Goal: Check status: Check status

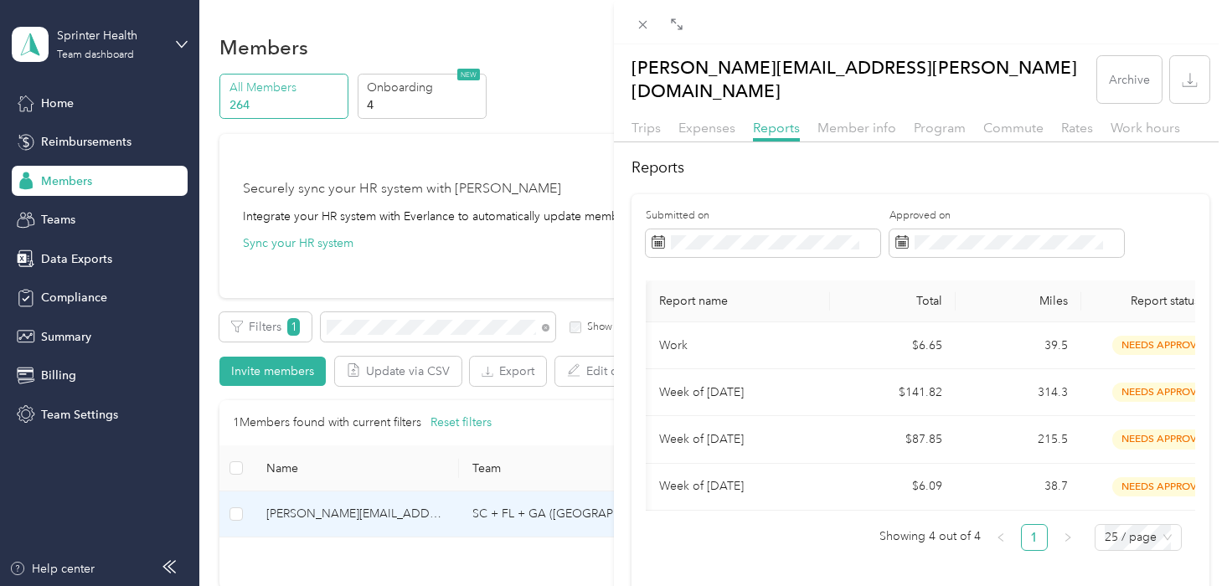
scroll to position [0, 179]
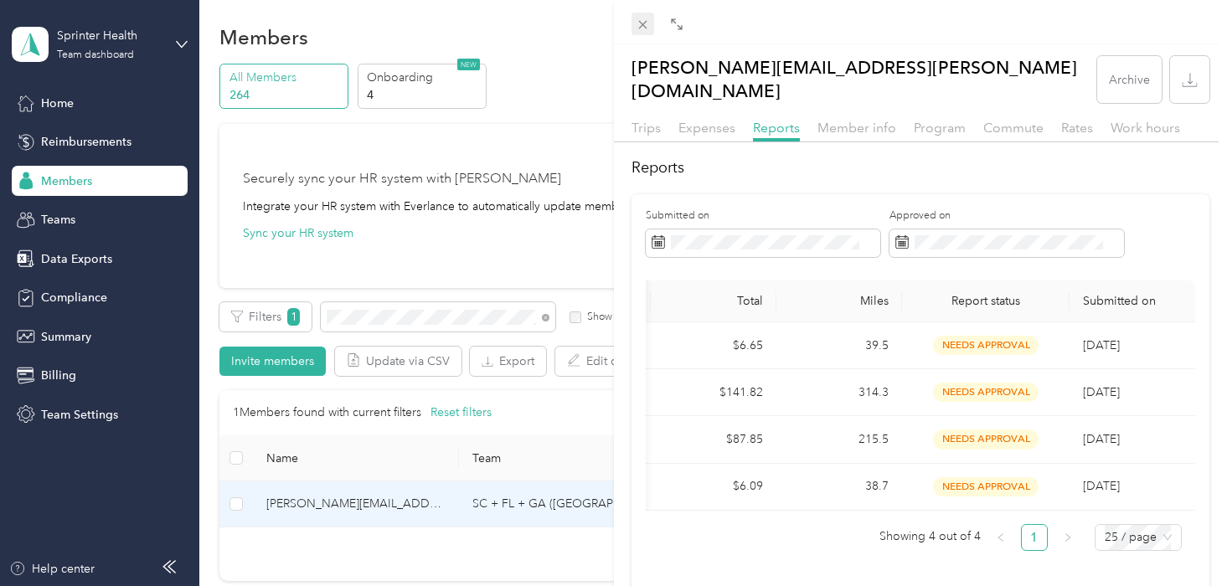
click at [643, 26] on icon at bounding box center [642, 25] width 14 height 14
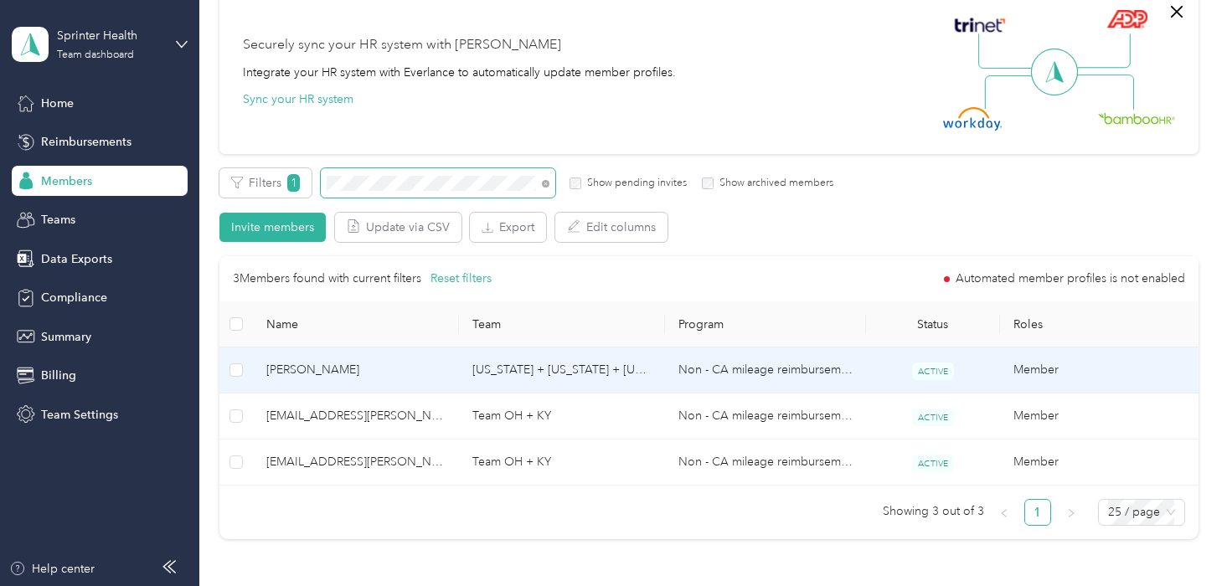
scroll to position [146, 0]
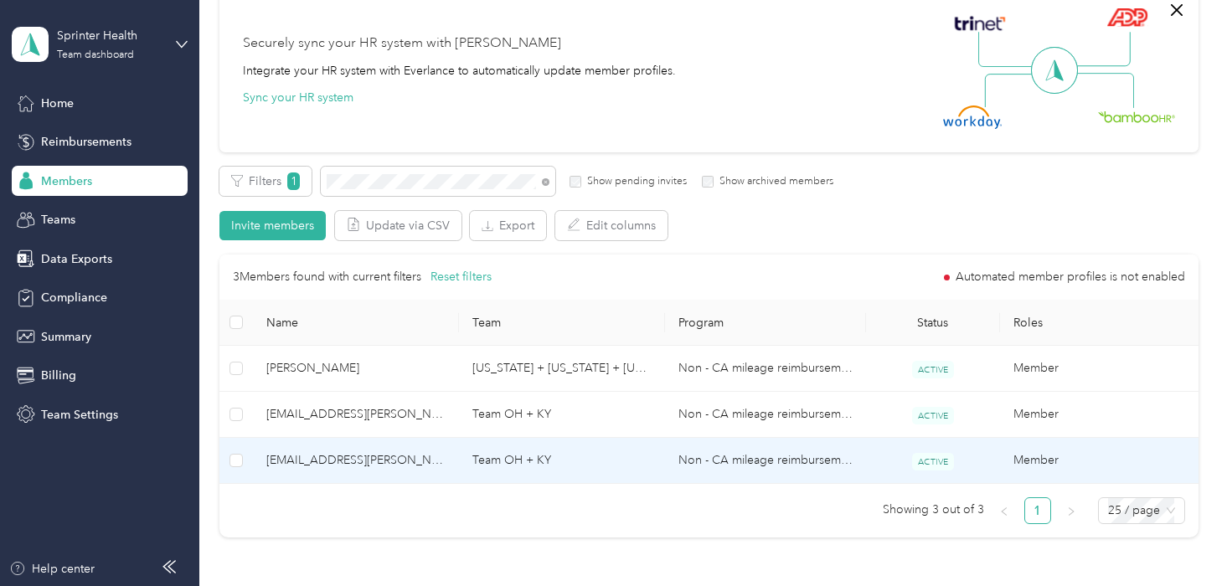
click at [496, 456] on td "Team OH + KY" at bounding box center [562, 461] width 206 height 46
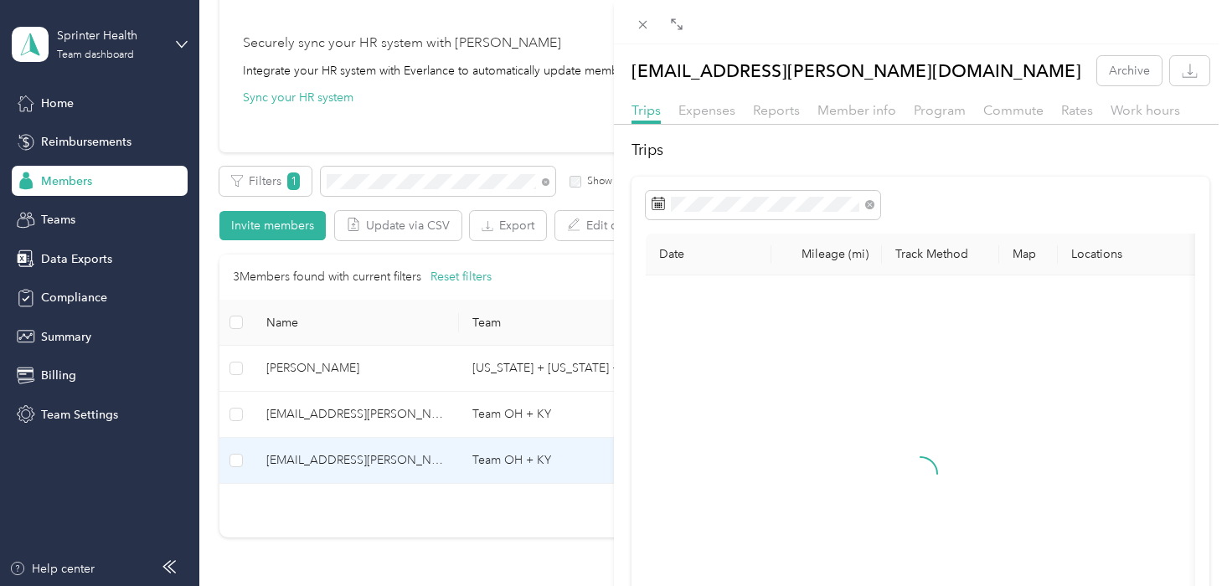
click at [766, 100] on div "Reports" at bounding box center [776, 110] width 47 height 21
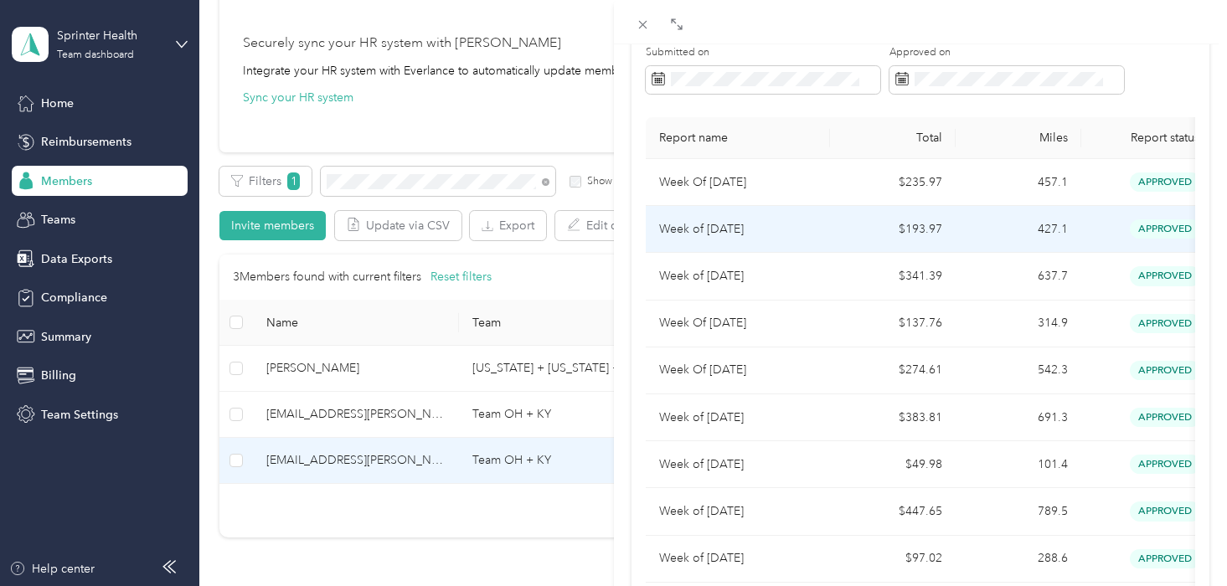
scroll to position [147, 0]
